Goal: Task Accomplishment & Management: Use online tool/utility

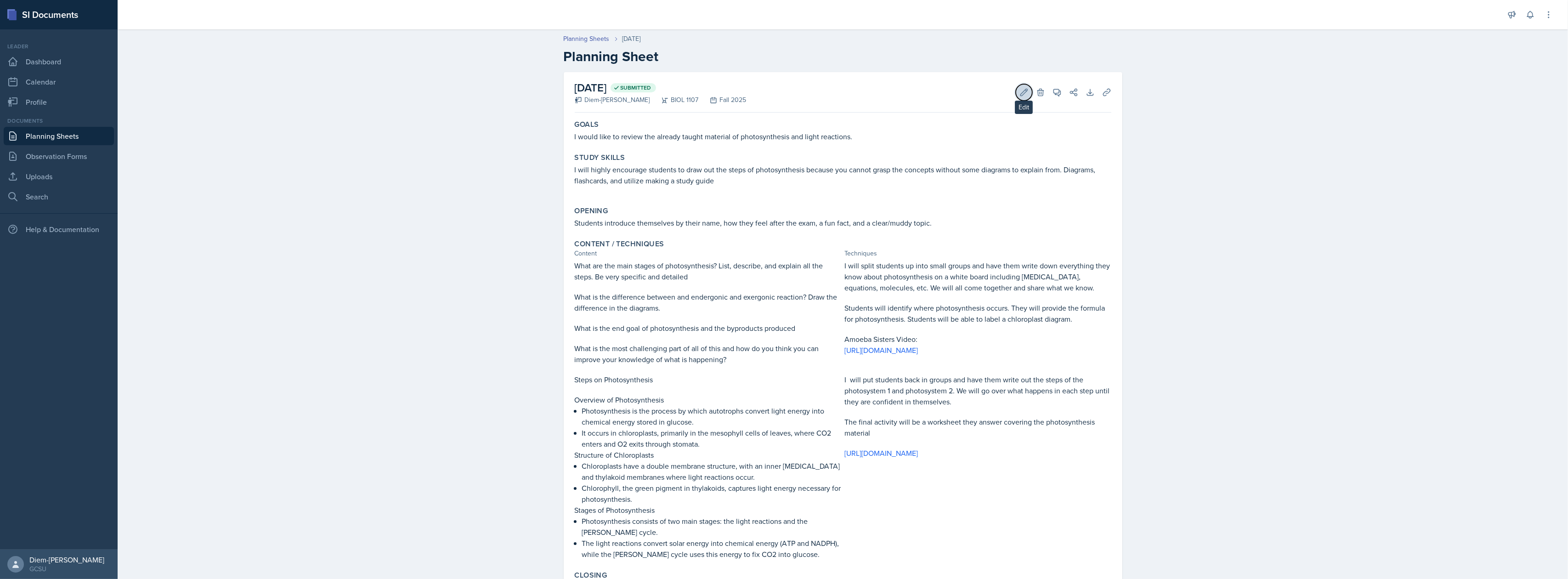
click at [1025, 95] on button "Edit" at bounding box center [1024, 92] width 17 height 17
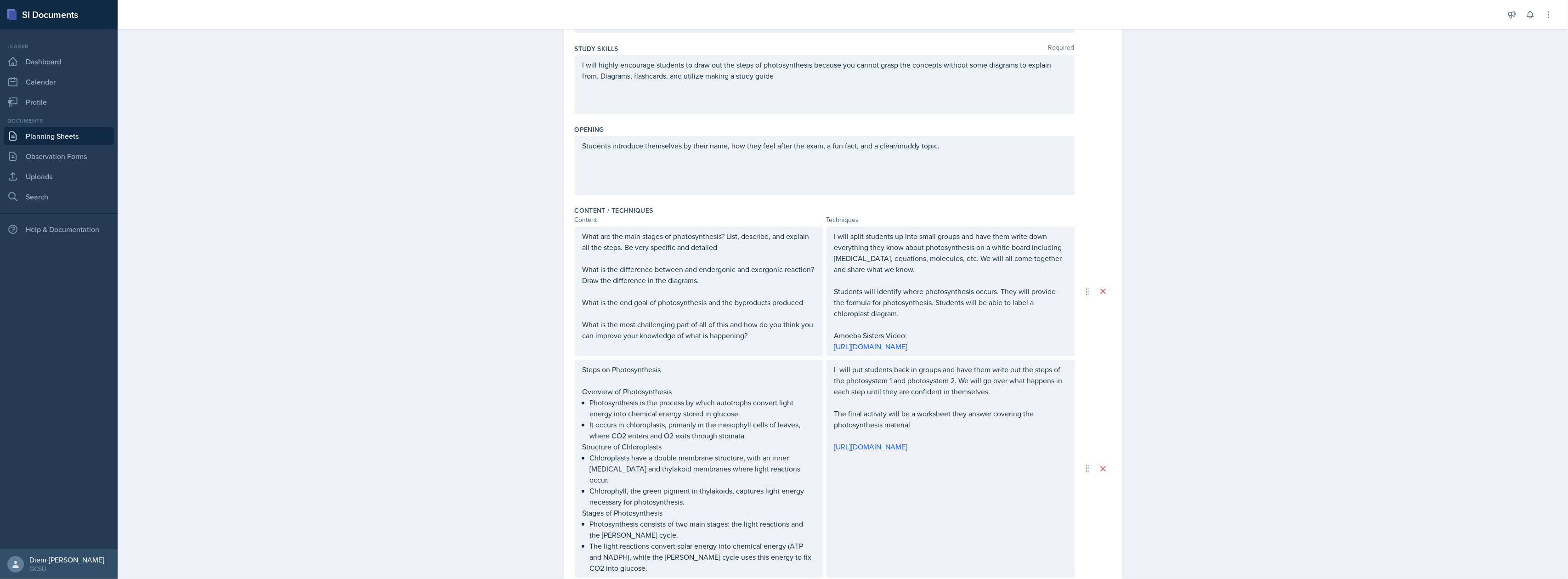
click at [1022, 471] on div "I will put students back in groups and have them write out the steps of the pho…" at bounding box center [951, 469] width 248 height 218
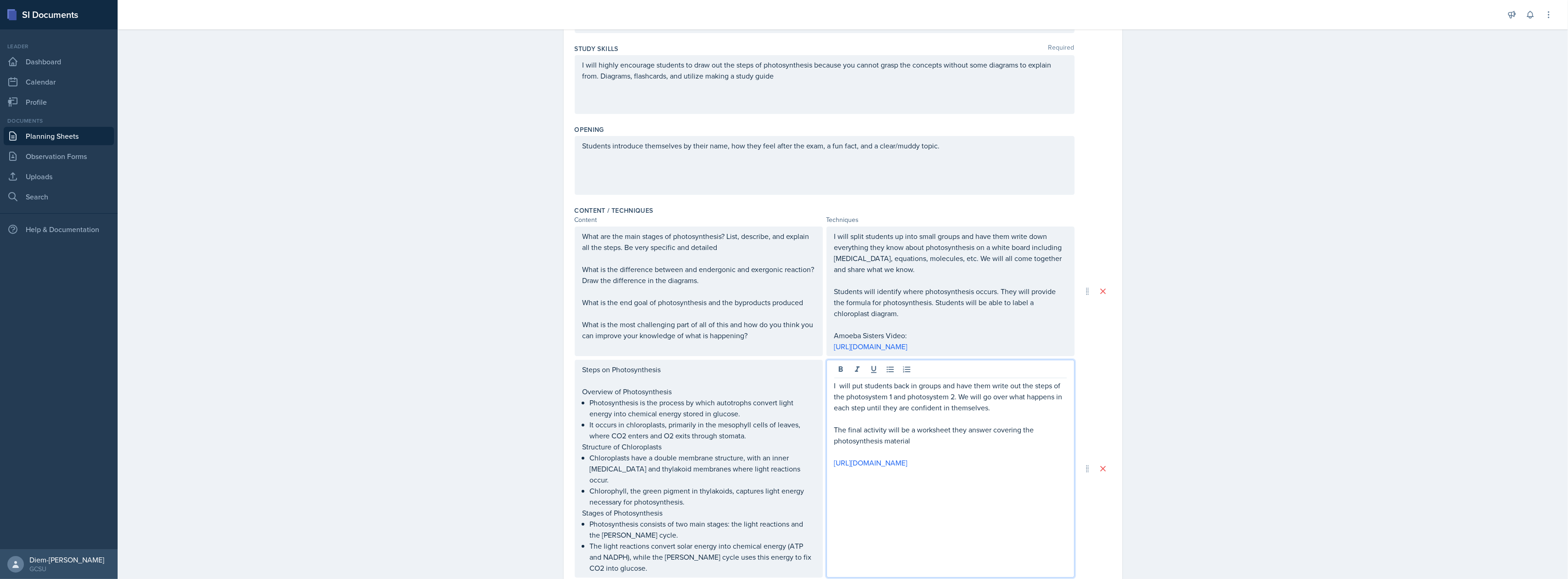
scroll to position [139, 0]
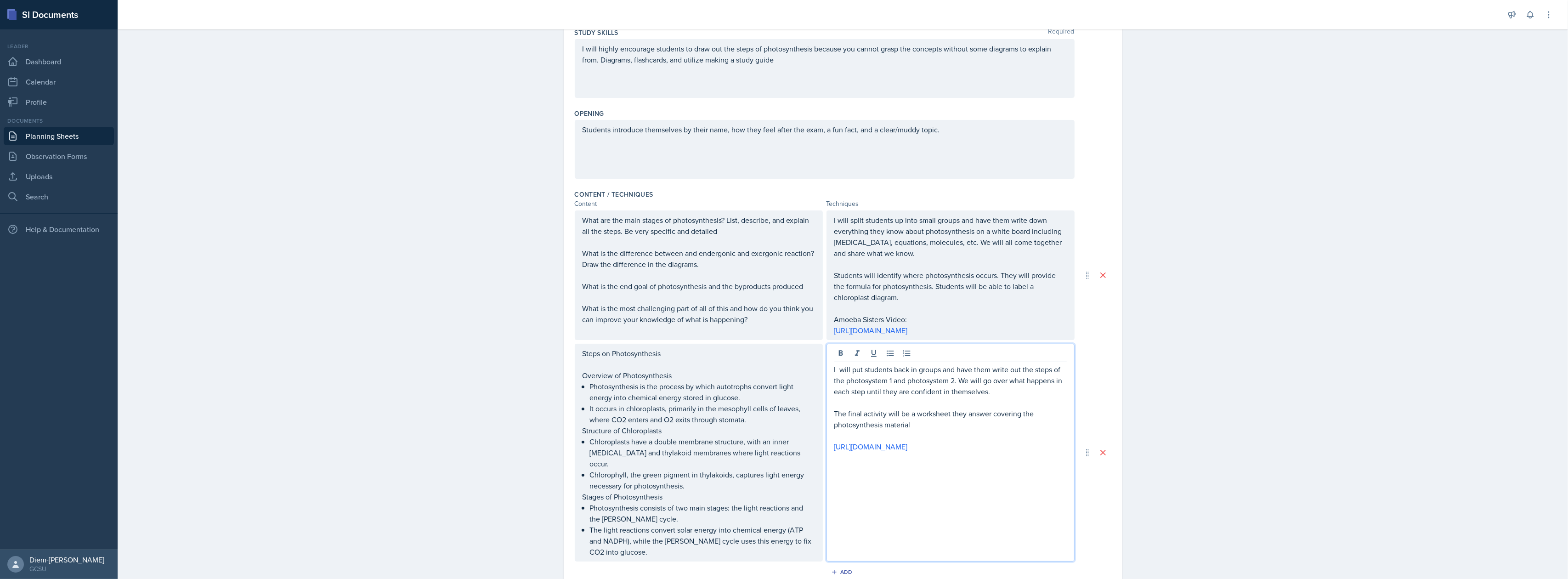
click at [958, 424] on p "The final activity will be a worksheet they answer covering the photosynthesis …" at bounding box center [950, 419] width 233 height 22
click at [1017, 495] on div "I will put students back in groups and have them write out the steps of the pho…" at bounding box center [951, 452] width 248 height 218
click at [1031, 478] on div "I will put students back in groups and have them write out the steps of the pho…" at bounding box center [951, 452] width 248 height 218
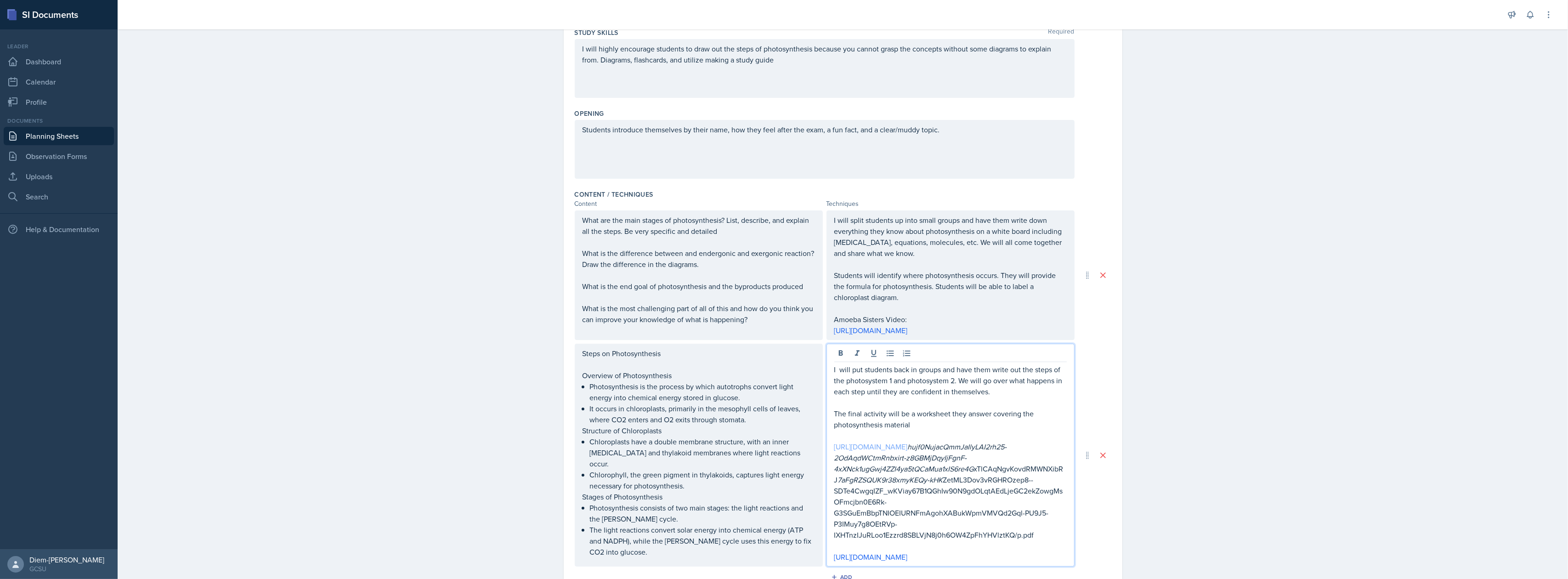
click at [908, 450] on link "[URL][DOMAIN_NAME]" at bounding box center [871, 447] width 74 height 10
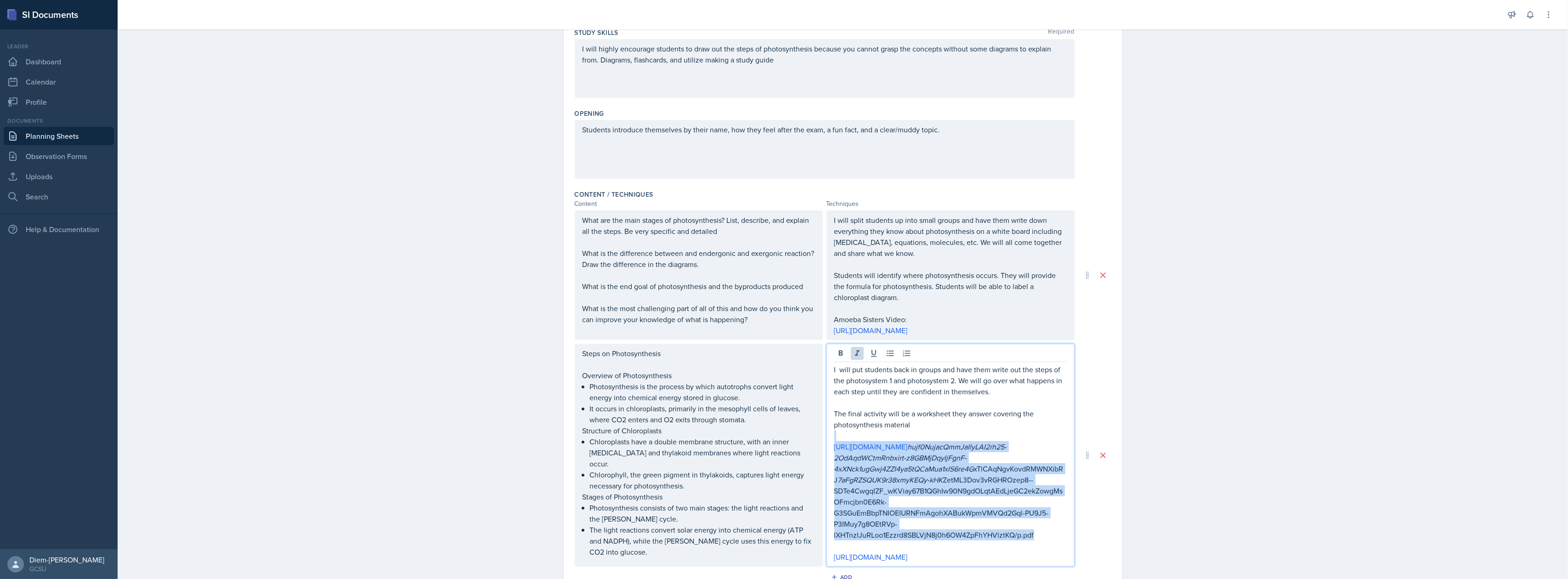
drag, startPoint x: 1035, startPoint y: 546, endPoint x: 804, endPoint y: 435, distance: 256.3
click at [804, 435] on div "Steps on Photosynthesis Overview of Photosynthesis Photosynthesis is the proces…" at bounding box center [824, 455] width 500 height 223
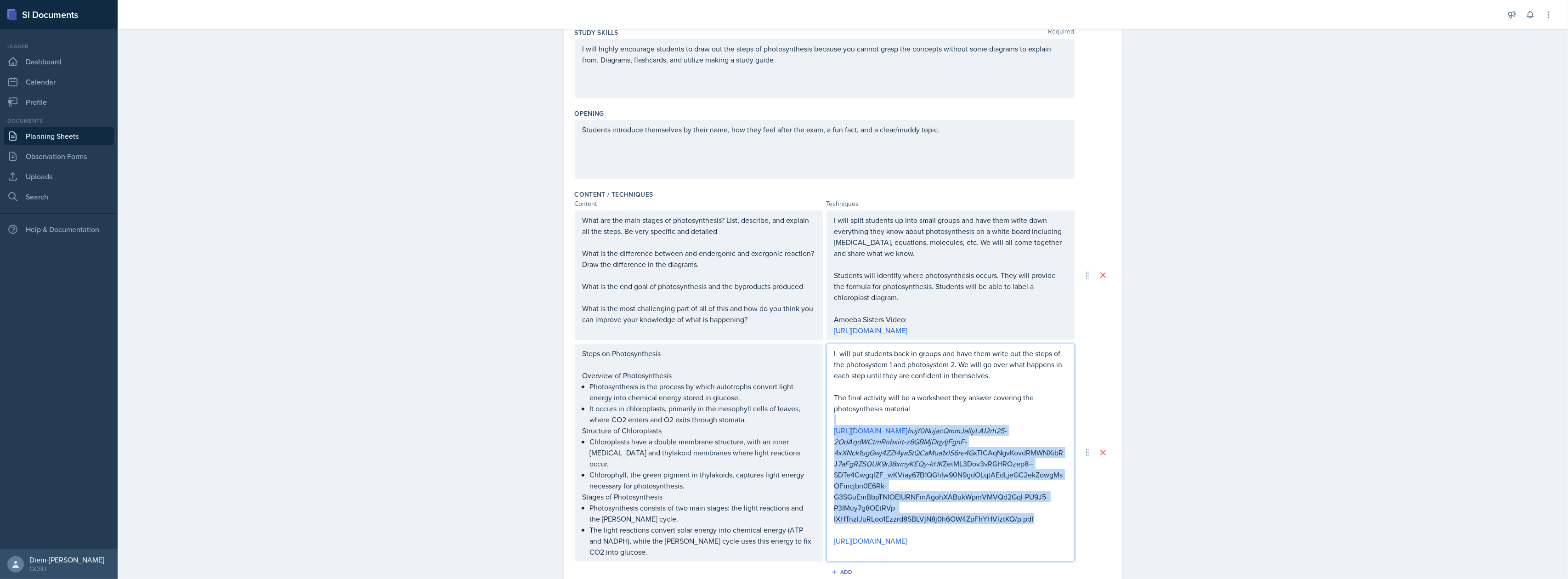
scroll to position [122, 0]
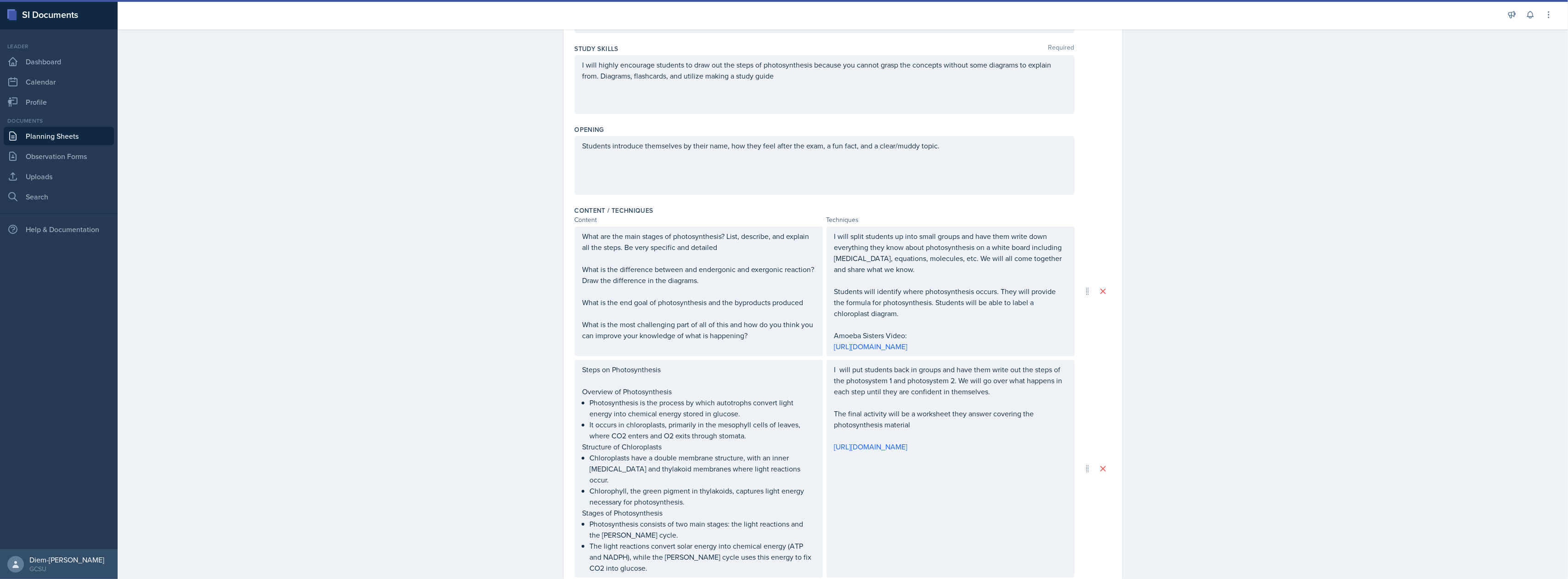
click at [960, 508] on div "I will put students back in groups and have them write out the steps of the pho…" at bounding box center [951, 469] width 248 height 218
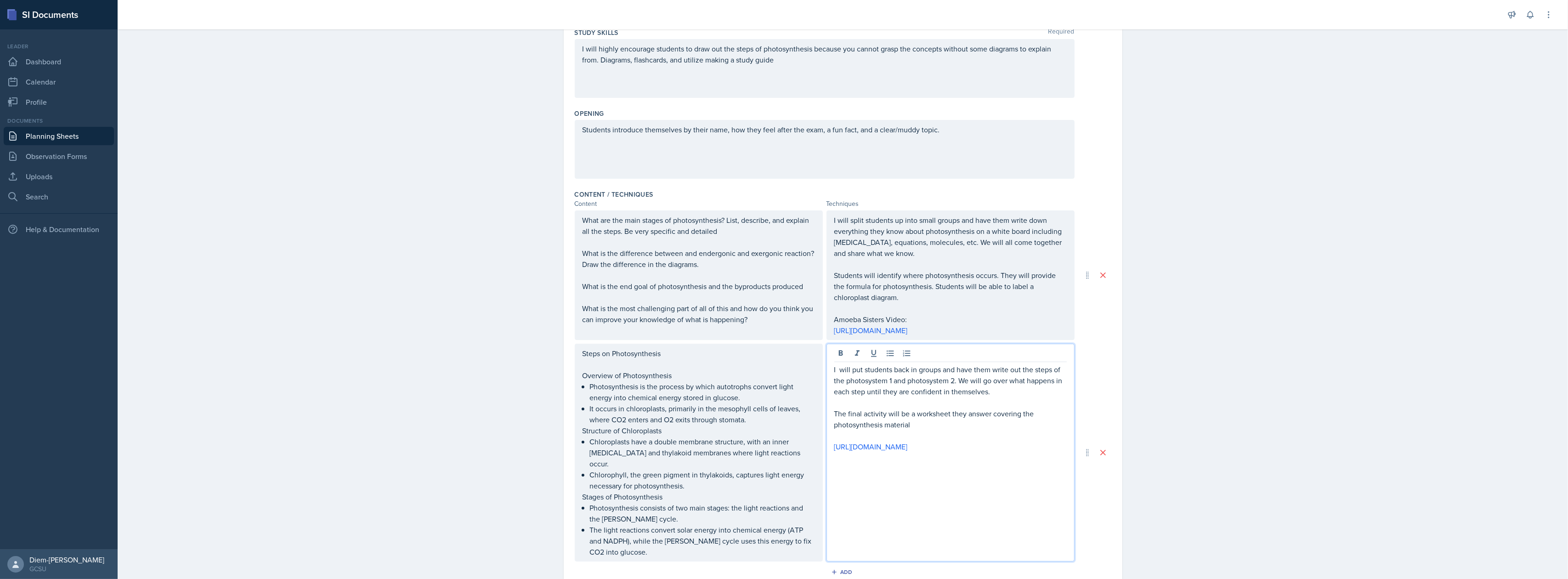
click at [958, 523] on div "I will put students back in groups and have them write out the steps of the pho…" at bounding box center [951, 452] width 248 height 218
click at [1030, 506] on div "I will put students back in groups and have them write out the steps of the pho…" at bounding box center [951, 452] width 248 height 218
click at [982, 421] on p "The final activity will be a worksheet they answer covering the photosynthesis …" at bounding box center [950, 419] width 233 height 22
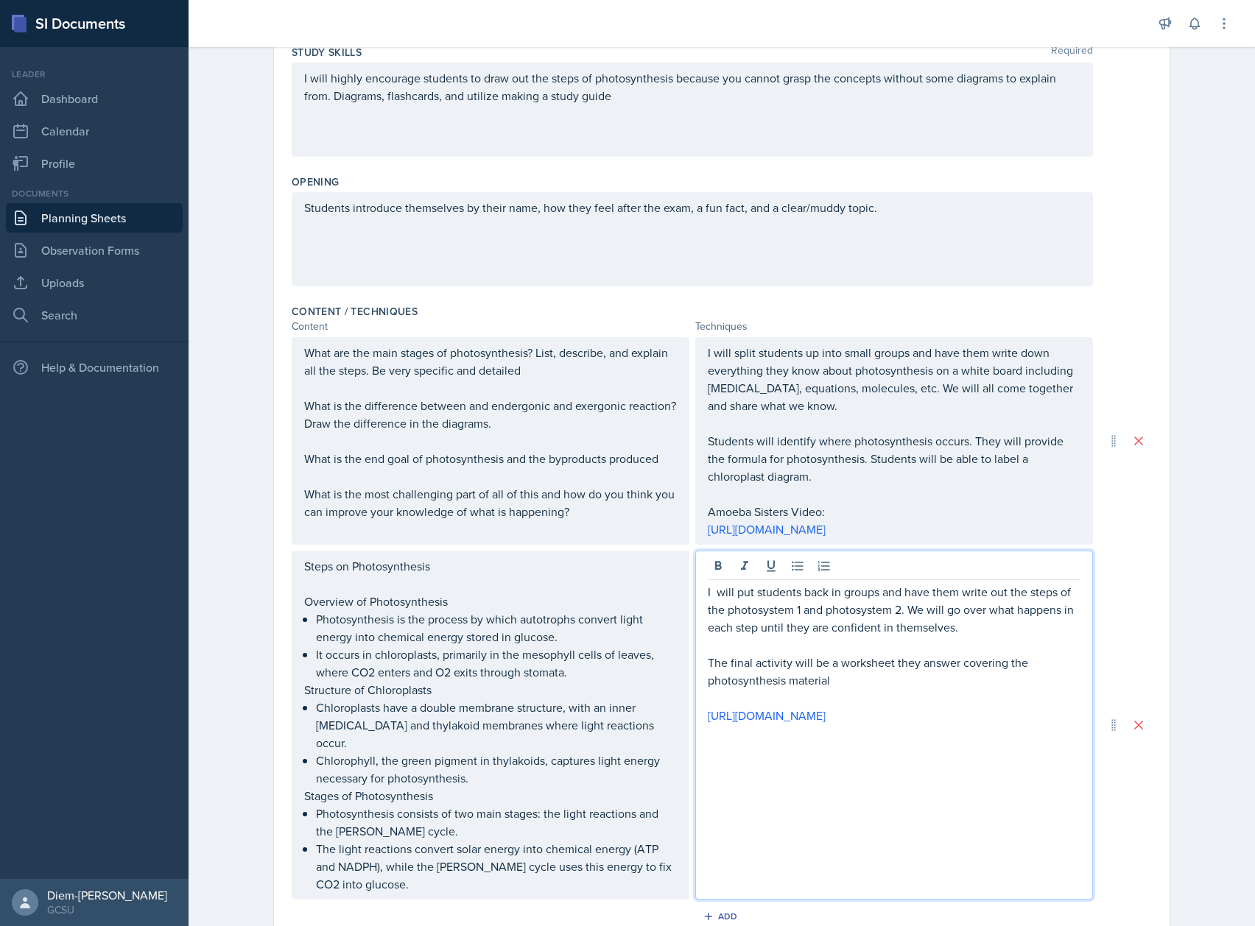
scroll to position [526, 0]
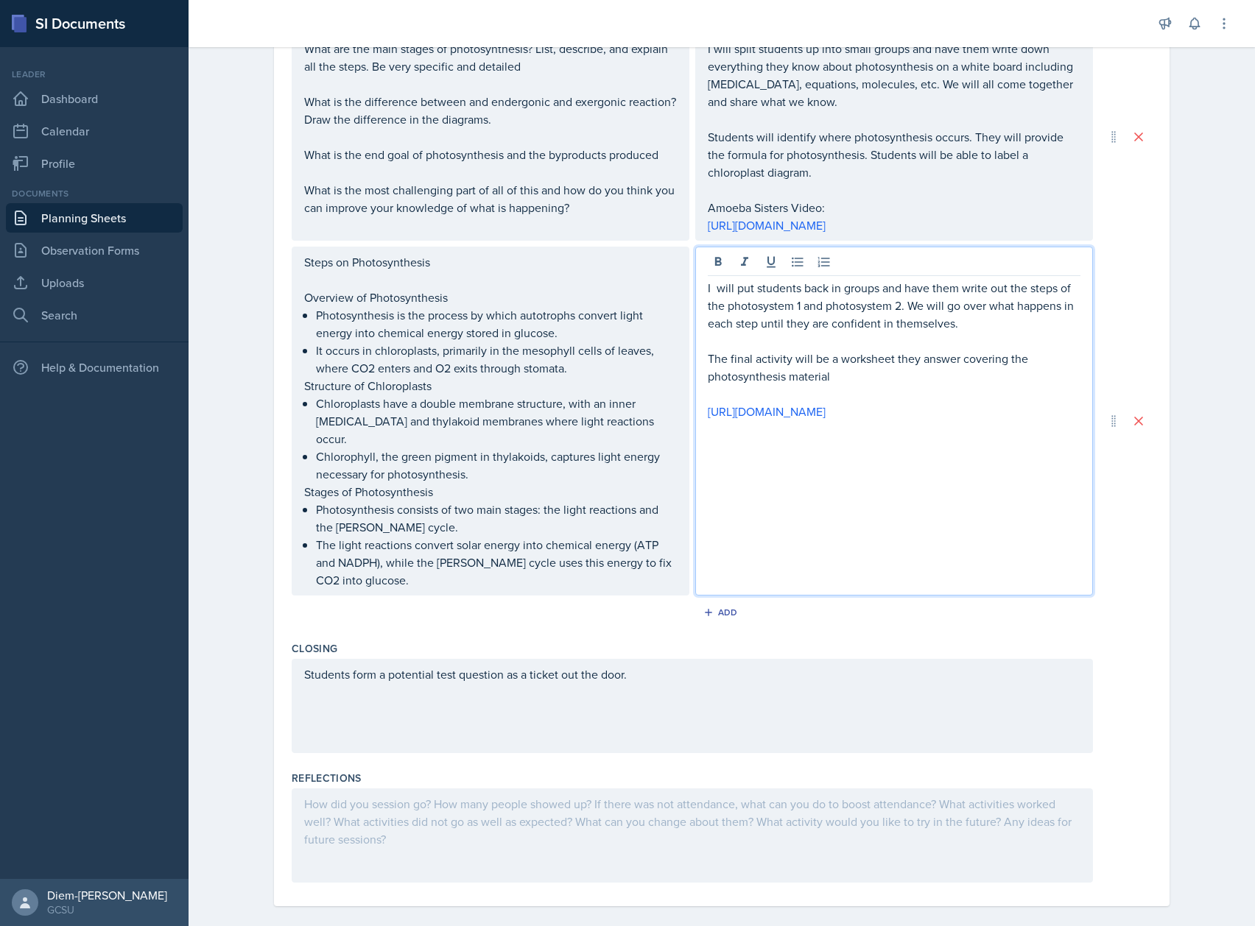
click at [842, 510] on div "I will put students back in groups and have them write out the steps of the pho…" at bounding box center [894, 421] width 398 height 349
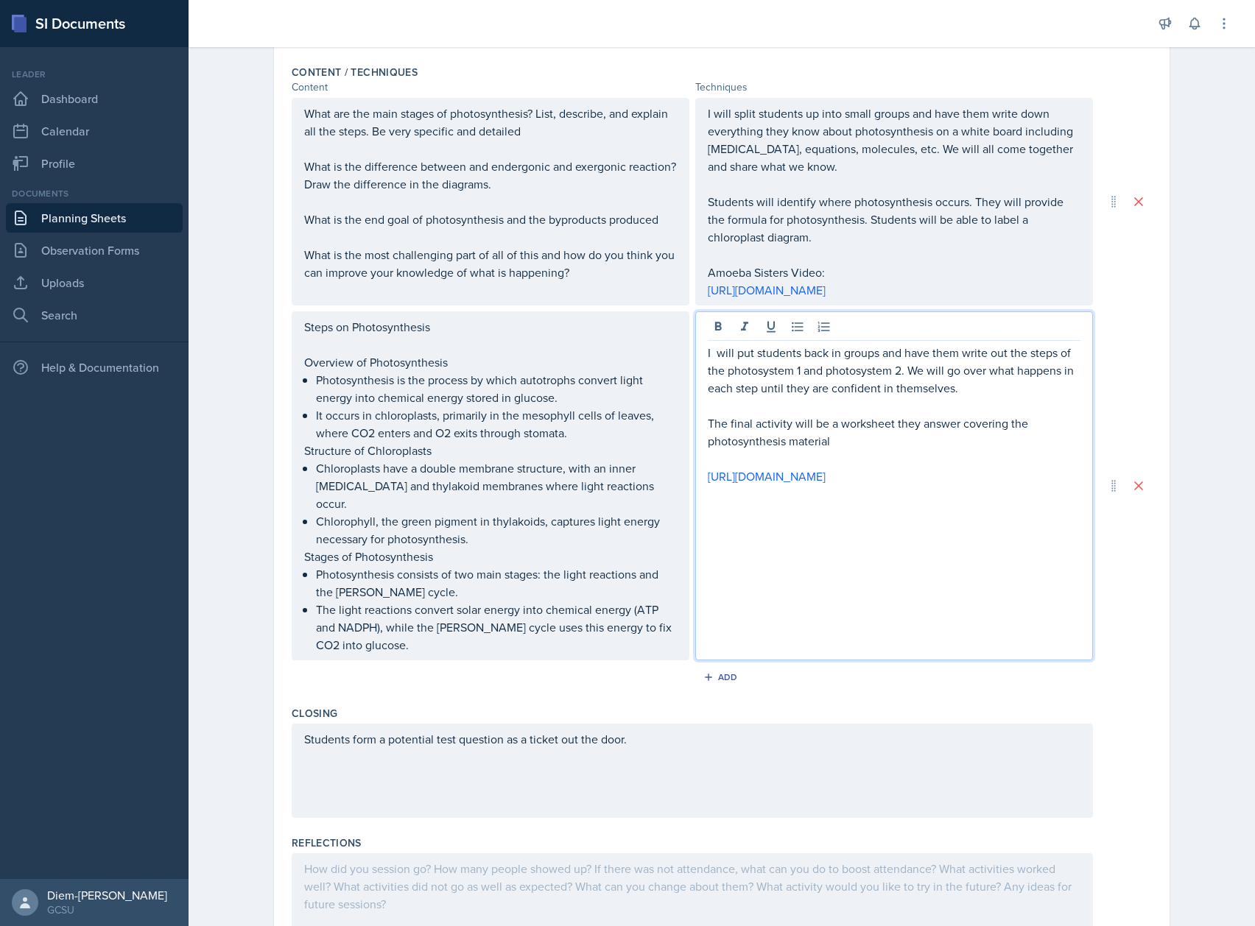
scroll to position [428, 0]
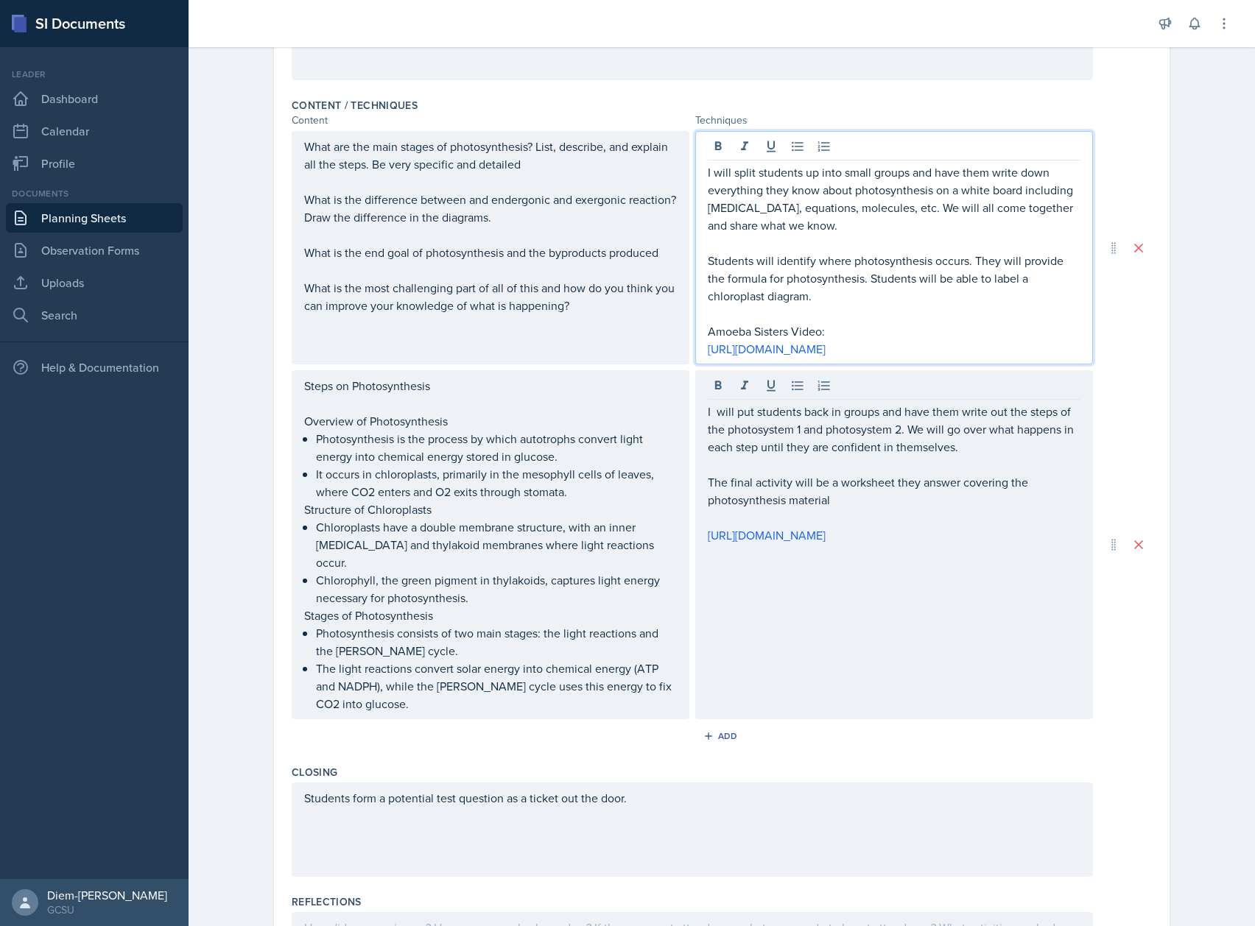
click at [773, 253] on p "Students will identify where photosynthesis occurs. They will provide the formu…" at bounding box center [894, 278] width 373 height 53
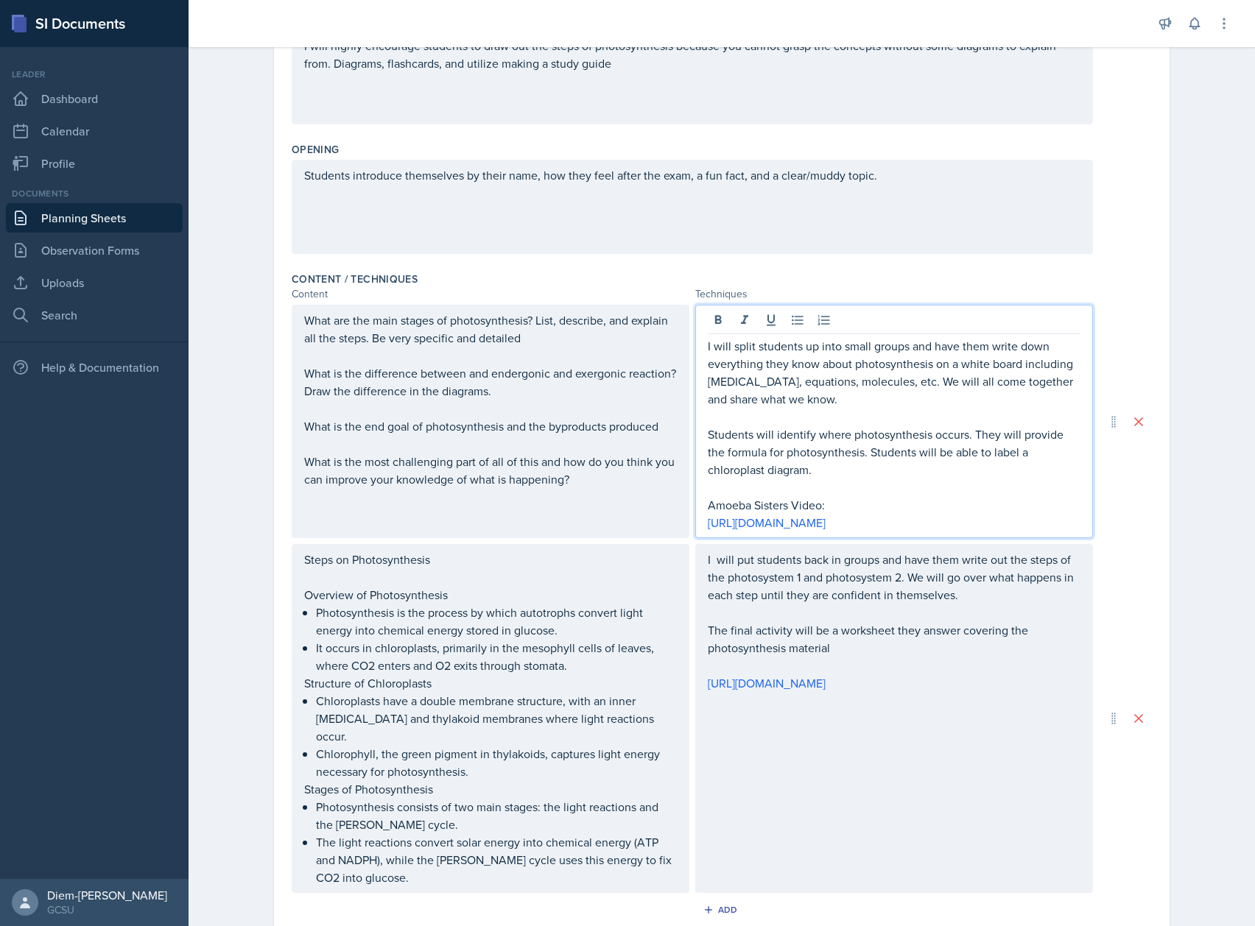
scroll to position [0, 0]
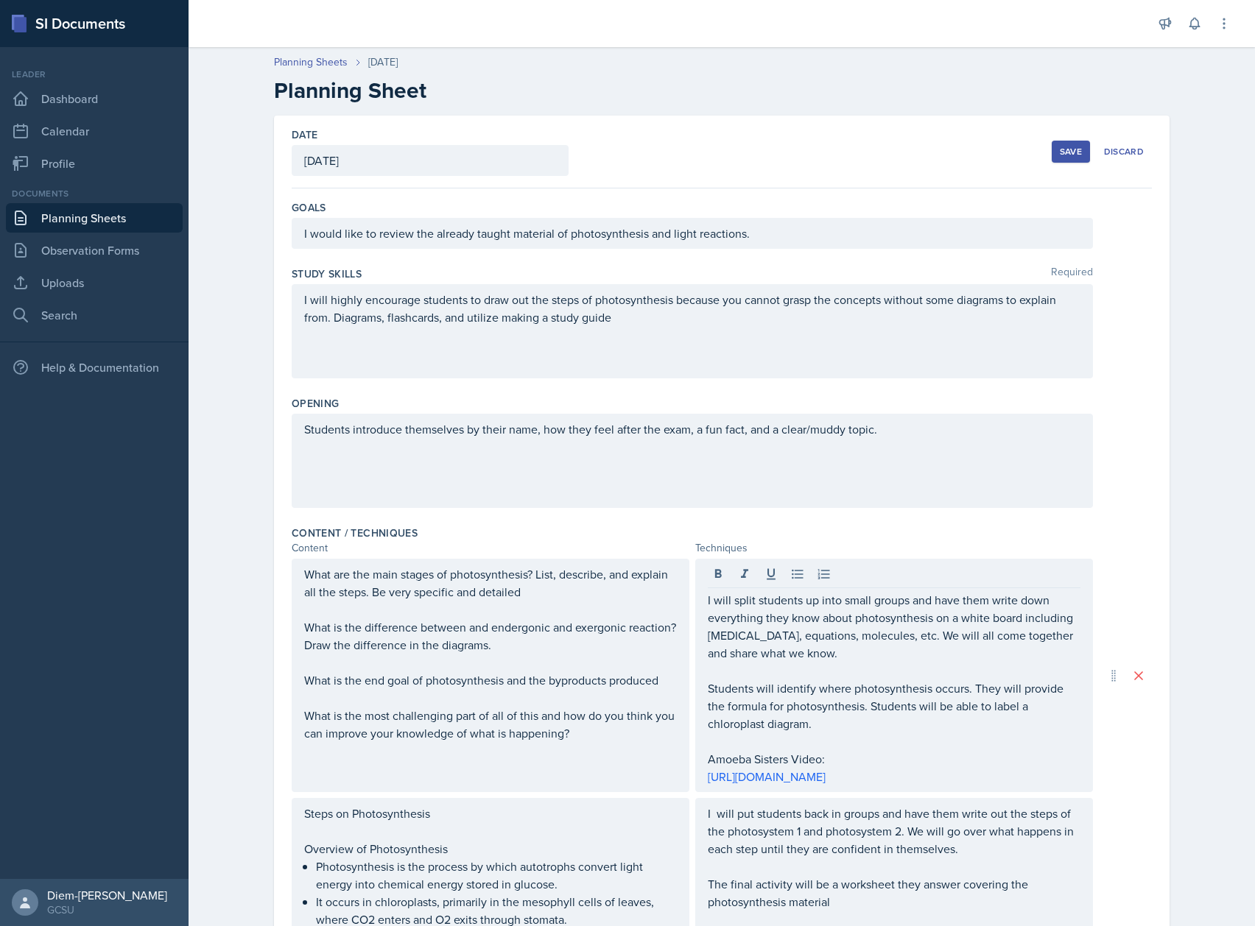
click at [1111, 151] on div "Discard" at bounding box center [1124, 152] width 40 height 12
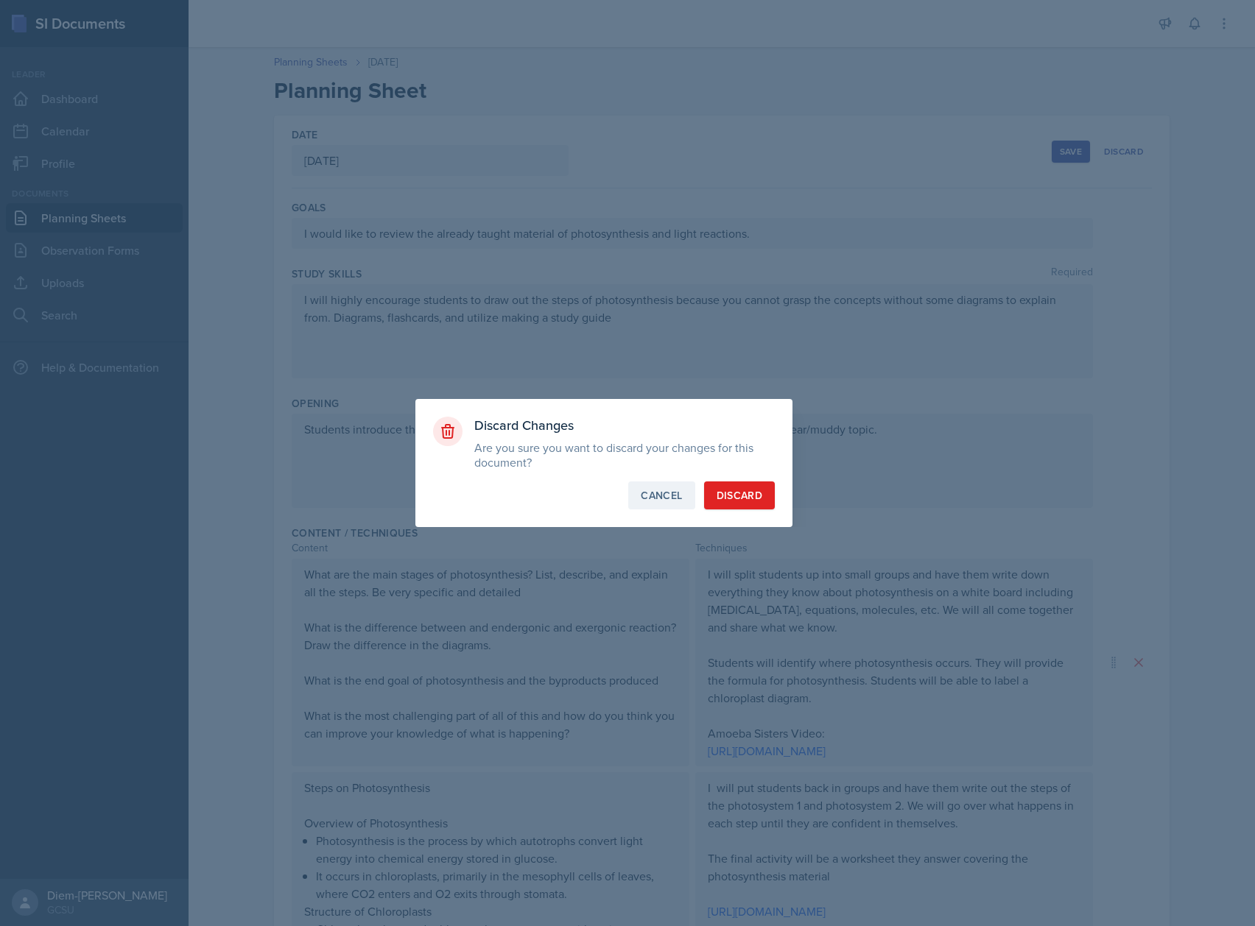
click at [658, 504] on button "Cancel" at bounding box center [661, 496] width 66 height 28
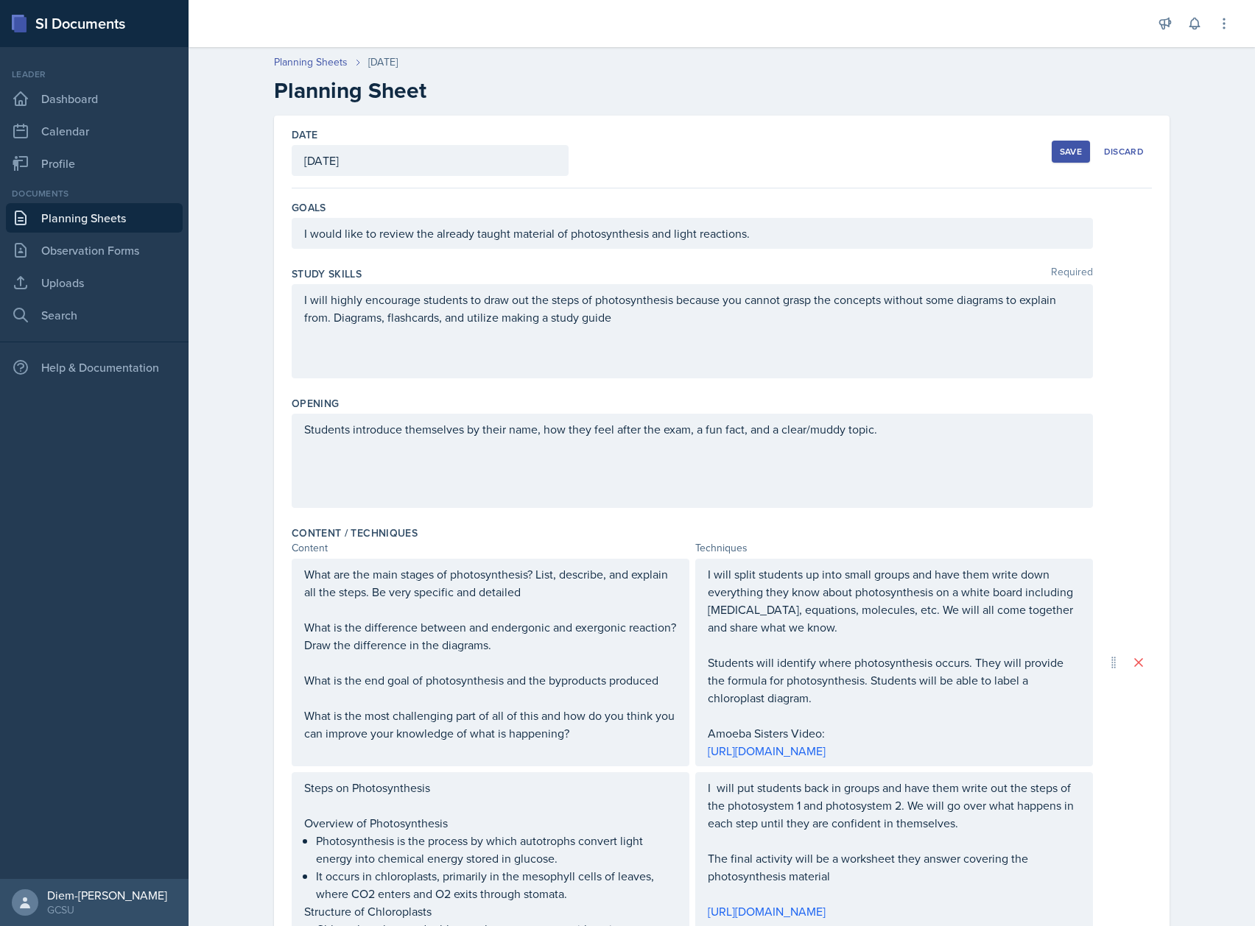
click at [1060, 151] on div "Save" at bounding box center [1071, 152] width 22 height 12
